Goal: Task Accomplishment & Management: Manage account settings

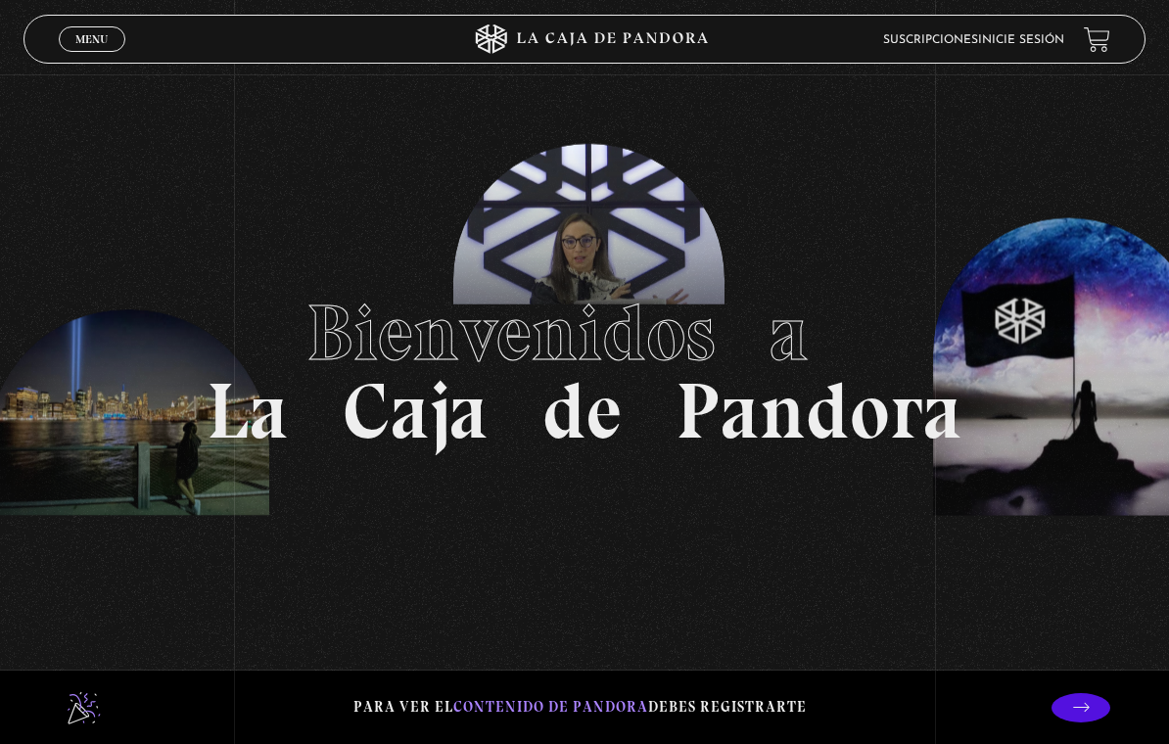
click at [106, 45] on span "Menu" at bounding box center [91, 39] width 32 height 12
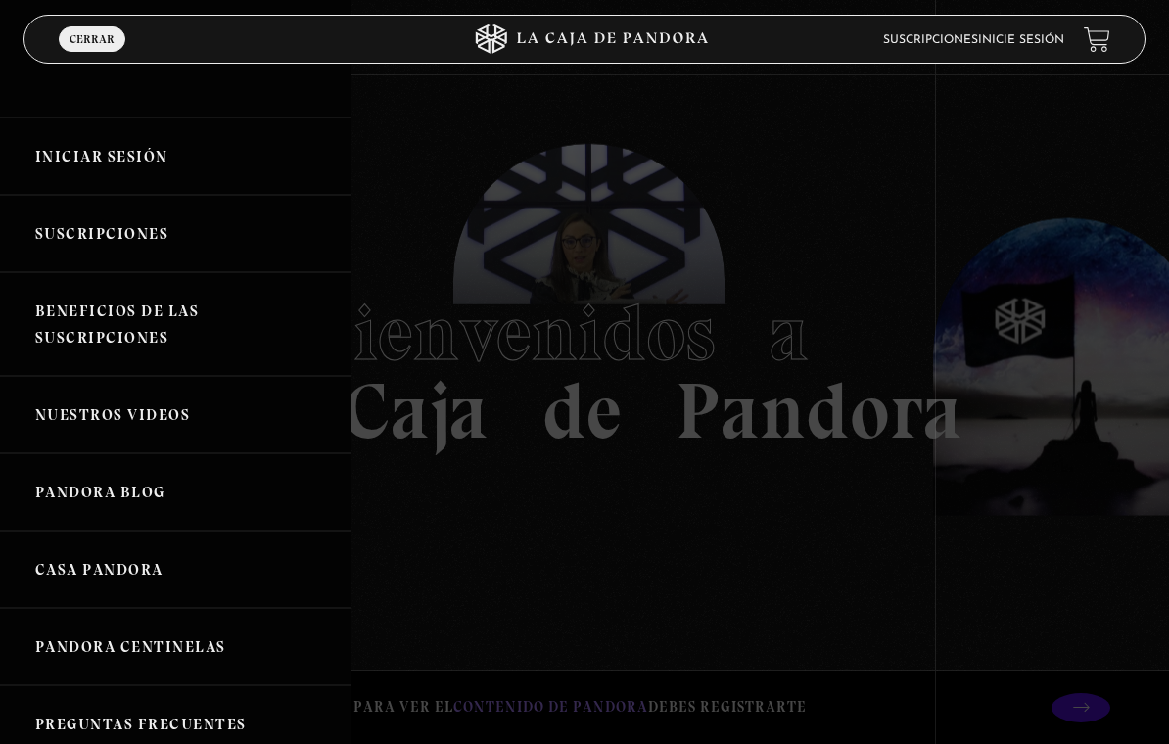
click at [207, 158] on link "Iniciar Sesión" at bounding box center [175, 156] width 351 height 77
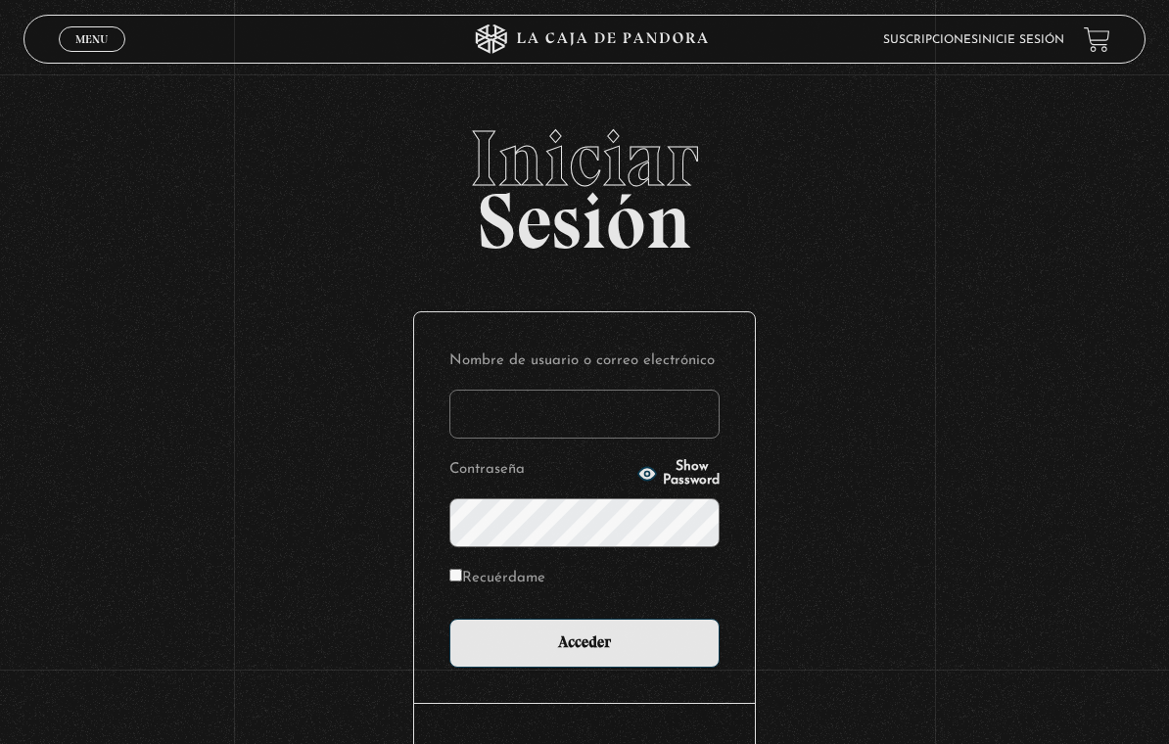
type input "[EMAIL_ADDRESS][DOMAIN_NAME]"
click at [585, 647] on input "Acceder" at bounding box center [584, 643] width 270 height 49
click at [649, 649] on input "Acceder" at bounding box center [584, 643] width 270 height 49
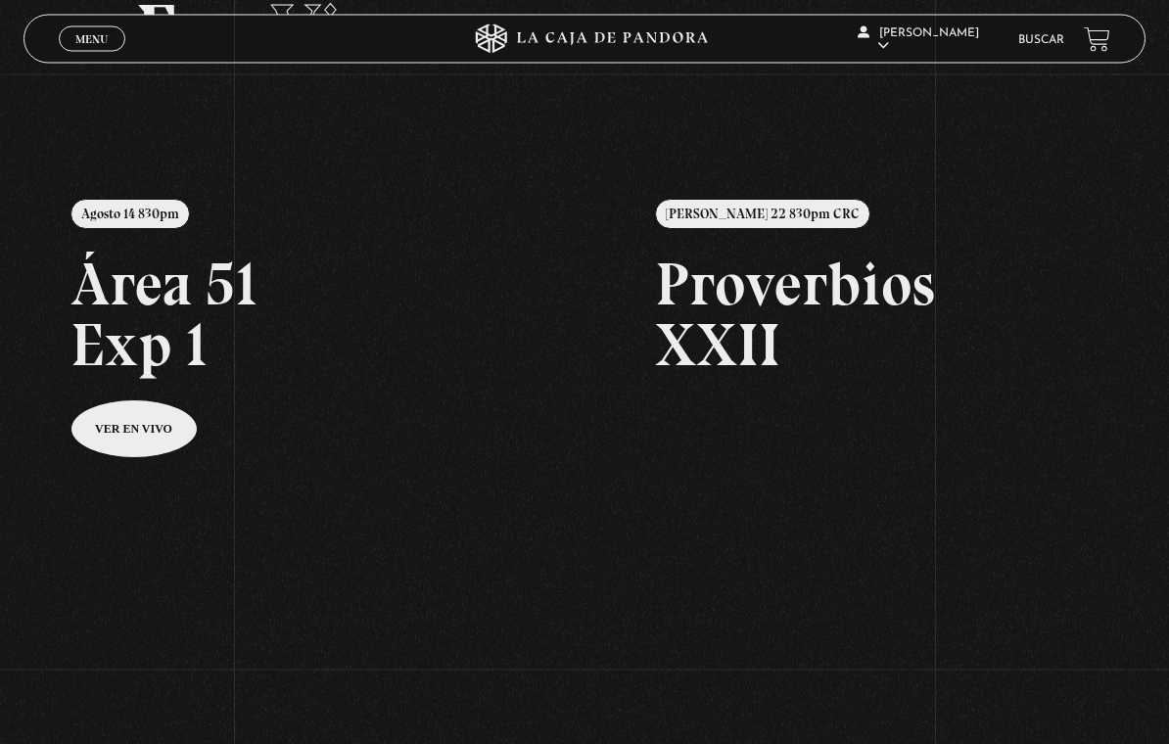
scroll to position [130, 0]
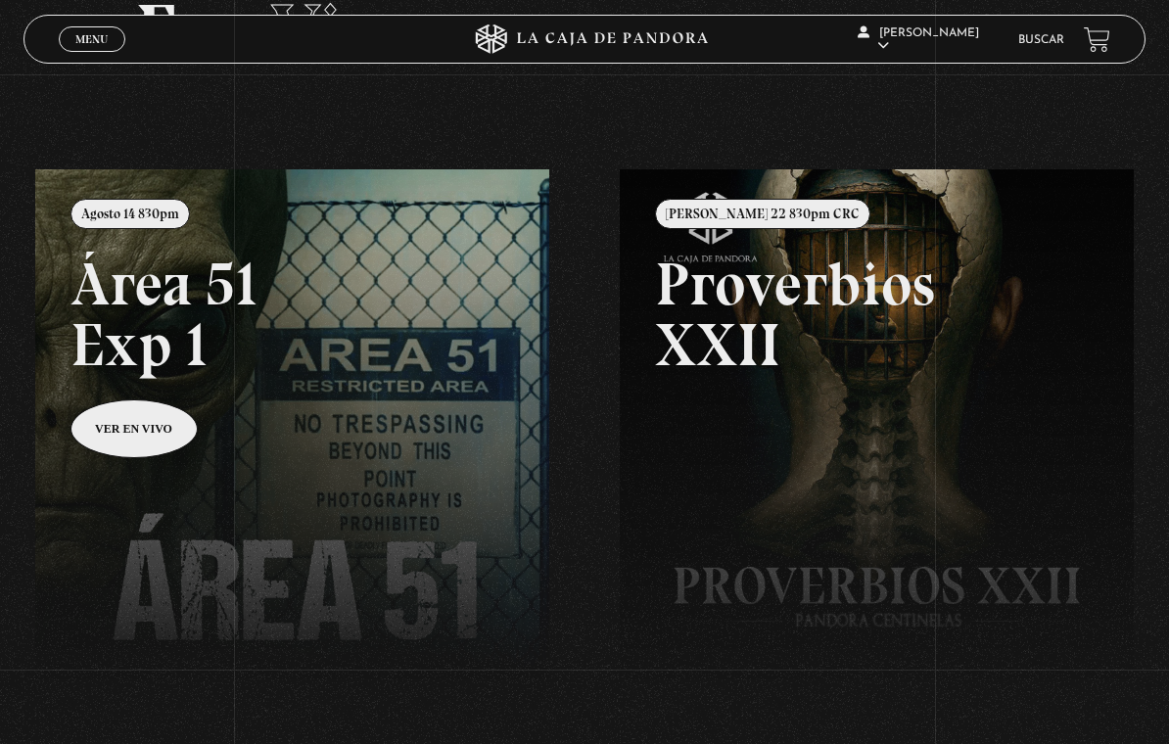
click at [129, 433] on link at bounding box center [619, 541] width 1169 height 744
